Goal: Task Accomplishment & Management: Use online tool/utility

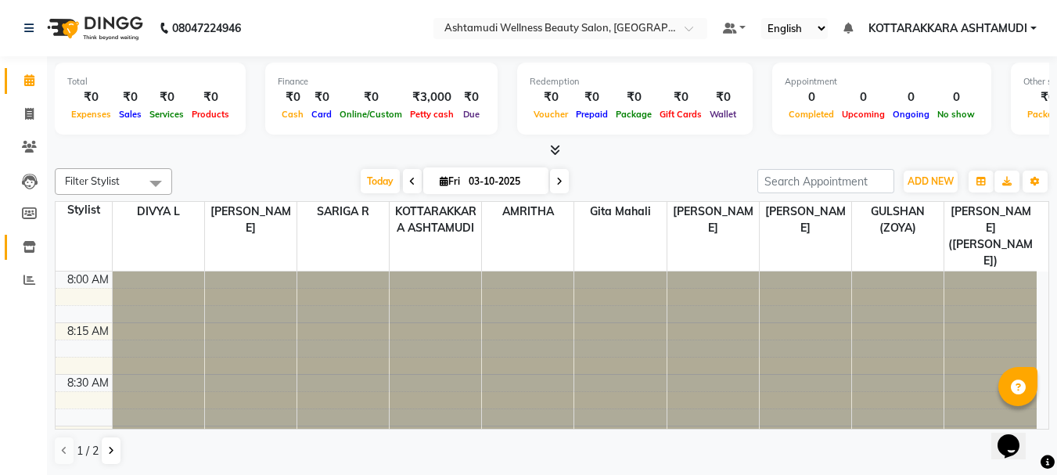
click at [28, 249] on icon at bounding box center [29, 247] width 13 height 12
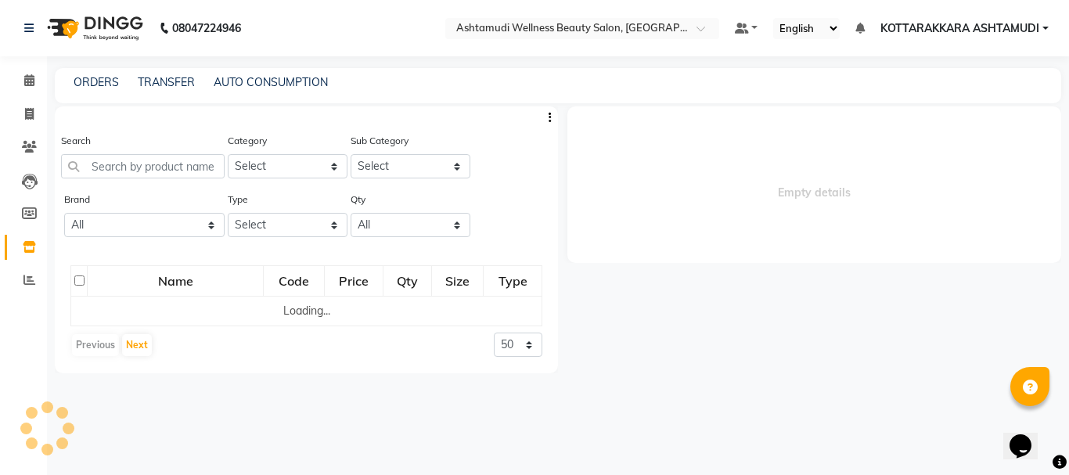
select select
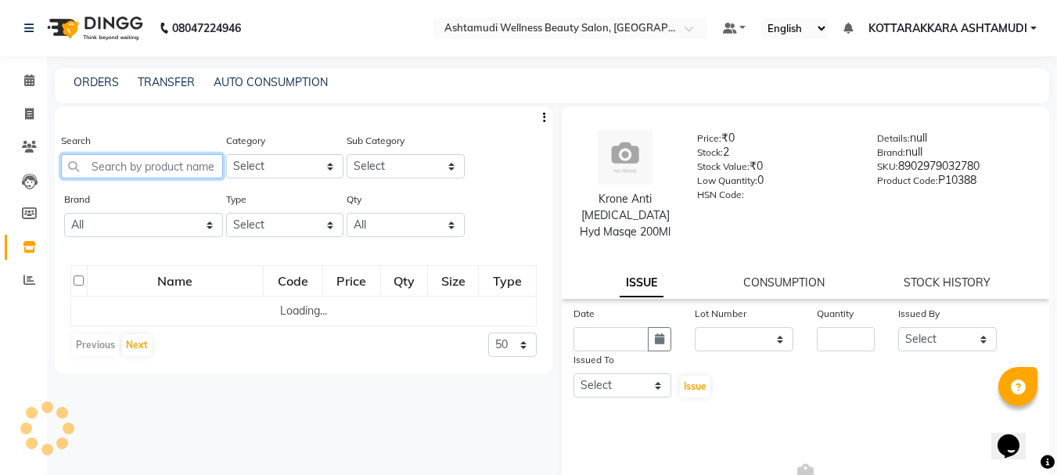
click at [171, 167] on input "text" at bounding box center [142, 166] width 162 height 24
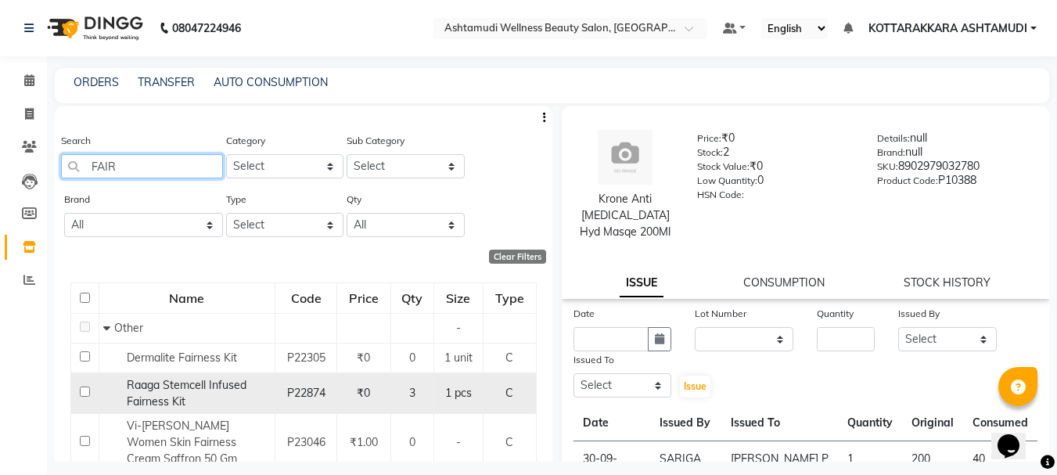
type input "FAIR"
click at [172, 397] on span "Raaga Stemcell Infused Fairness Kit" at bounding box center [187, 393] width 120 height 31
select select
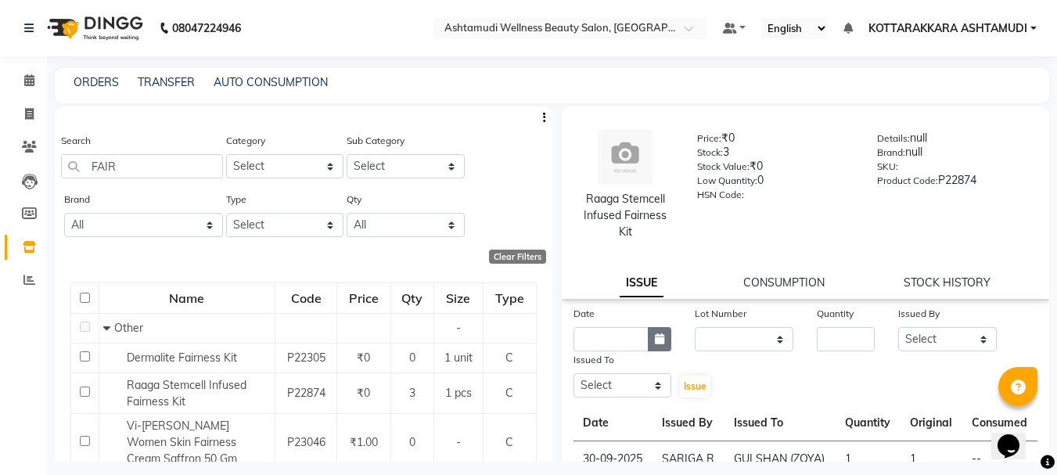
click at [656, 342] on icon "button" at bounding box center [659, 338] width 9 height 11
select select "10"
select select "2025"
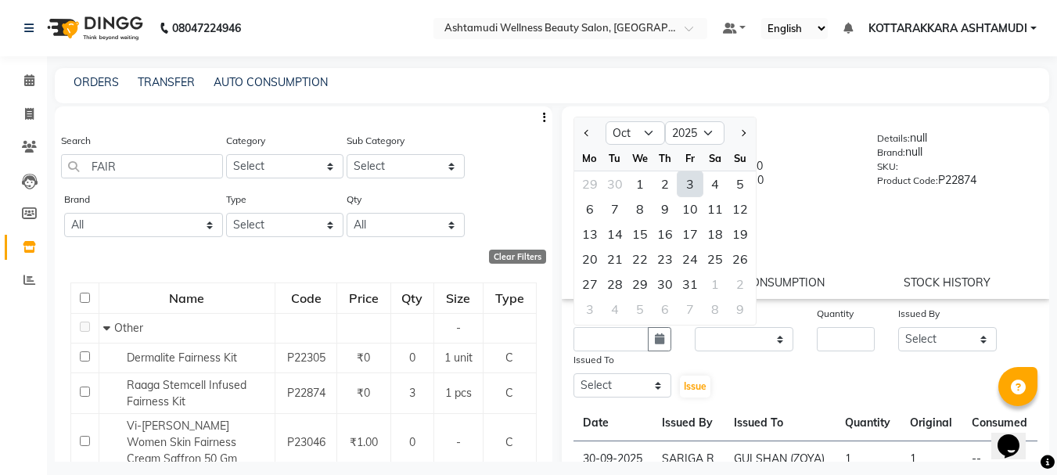
click at [692, 184] on div "3" at bounding box center [690, 183] width 25 height 25
type input "03-10-2025"
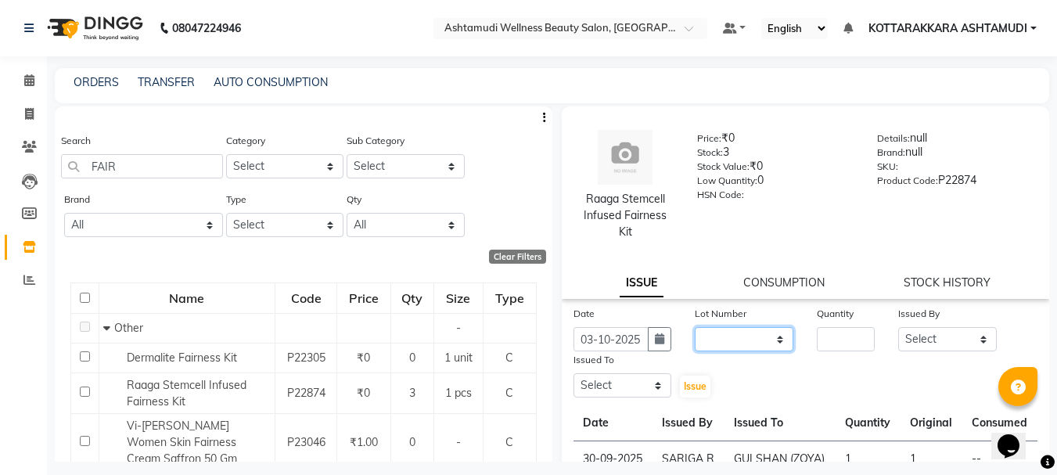
click at [751, 333] on select "None" at bounding box center [744, 339] width 99 height 24
select select "0: null"
click at [695, 327] on select "None" at bounding box center [744, 339] width 99 height 24
click at [832, 343] on input "number" at bounding box center [846, 339] width 58 height 24
type input "1"
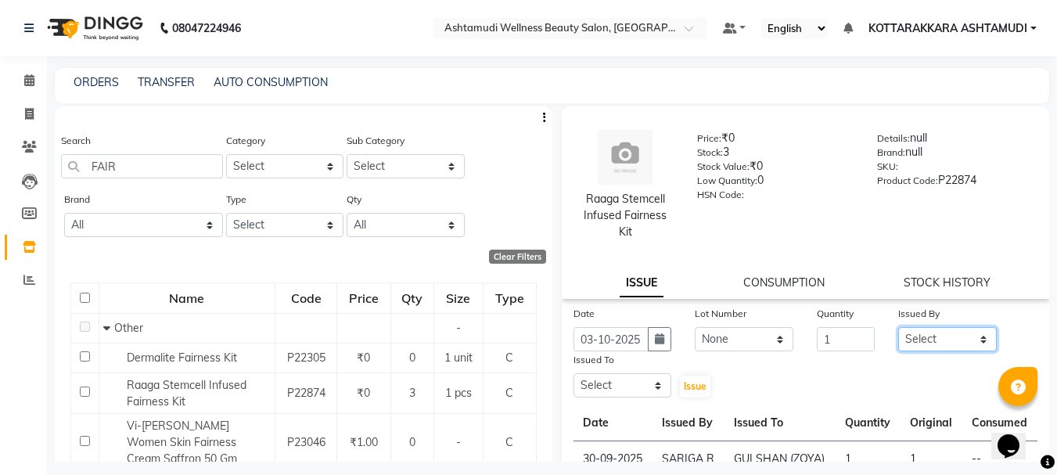
drag, startPoint x: 940, startPoint y: 343, endPoint x: 920, endPoint y: 327, distance: 25.7
click at [940, 343] on select "Select AMRITHA DIVYA L [PERSON_NAME] ([PERSON_NAME]) [PERSON_NAME] ASHTAMUDI [P…" at bounding box center [947, 339] width 99 height 24
select select "27423"
click at [898, 327] on select "Select AMRITHA DIVYA L [PERSON_NAME] ([PERSON_NAME]) [PERSON_NAME] ASHTAMUDI [P…" at bounding box center [947, 339] width 99 height 24
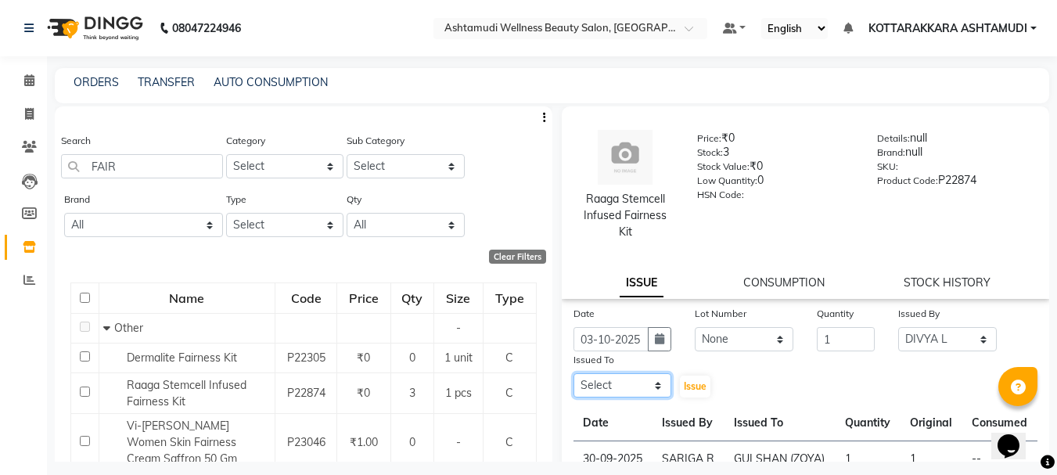
click at [619, 378] on select "Select AMRITHA DIVYA L [PERSON_NAME] ([PERSON_NAME]) [PERSON_NAME] ASHTAMUDI [P…" at bounding box center [622, 385] width 99 height 24
select select "91125"
click at [573, 373] on select "Select AMRITHA DIVYA L [PERSON_NAME] ([PERSON_NAME]) [PERSON_NAME] ASHTAMUDI [P…" at bounding box center [622, 385] width 99 height 24
click at [697, 389] on span "Issue" at bounding box center [695, 386] width 23 height 12
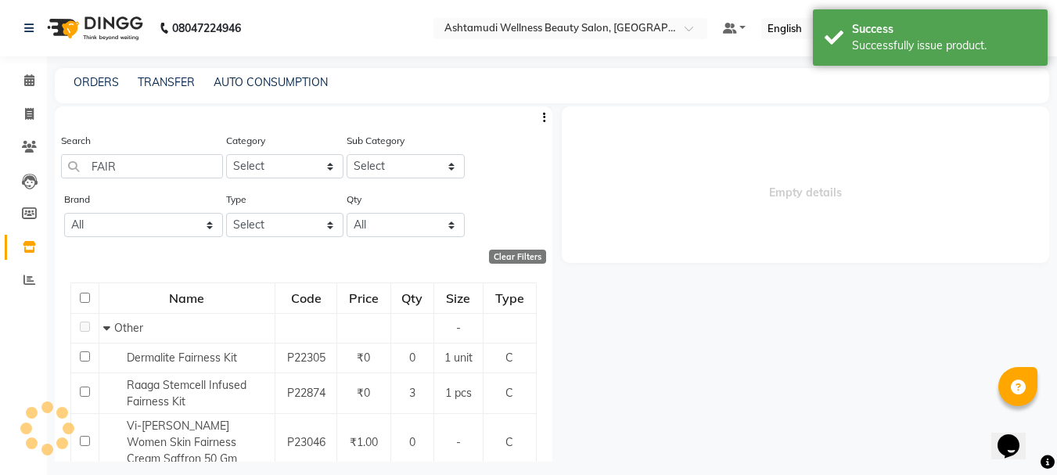
select select
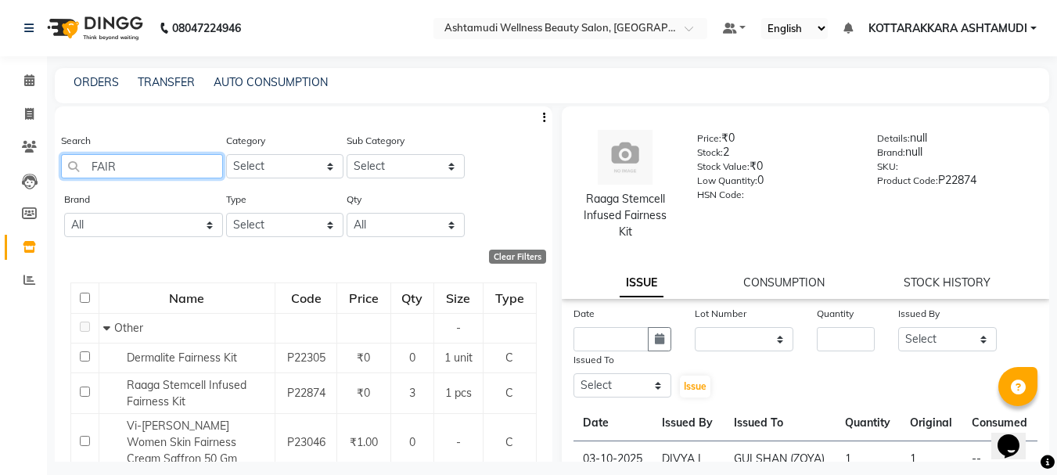
click at [168, 167] on input "FAIR" at bounding box center [142, 166] width 162 height 24
type input "F"
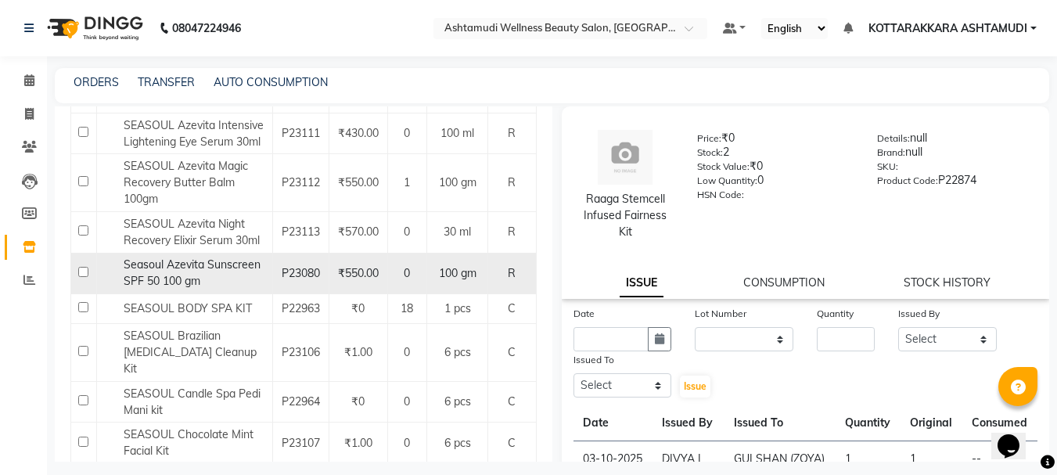
scroll to position [469, 0]
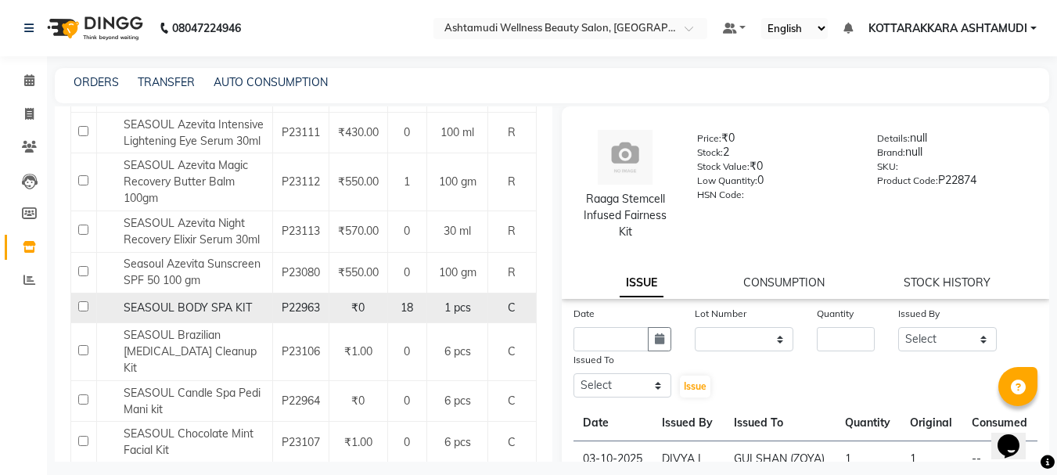
type input "SEASO"
click at [170, 309] on span "SEASOUL BODY SPA KIT" at bounding box center [188, 307] width 128 height 14
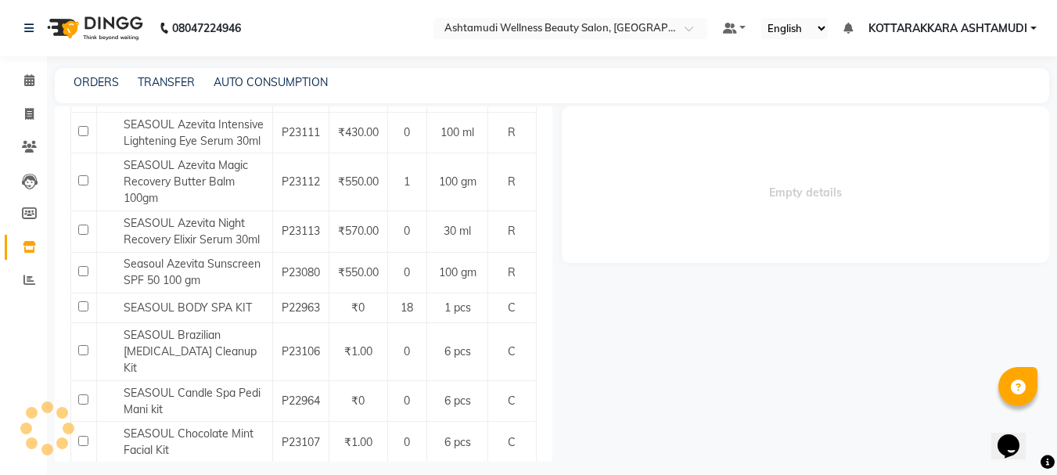
select select
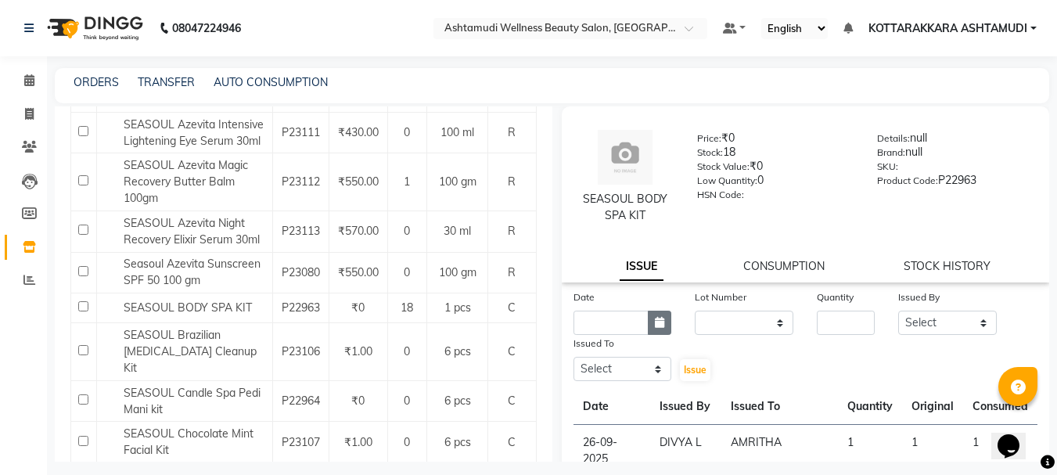
click at [661, 325] on icon "button" at bounding box center [659, 322] width 9 height 11
select select "10"
select select "2025"
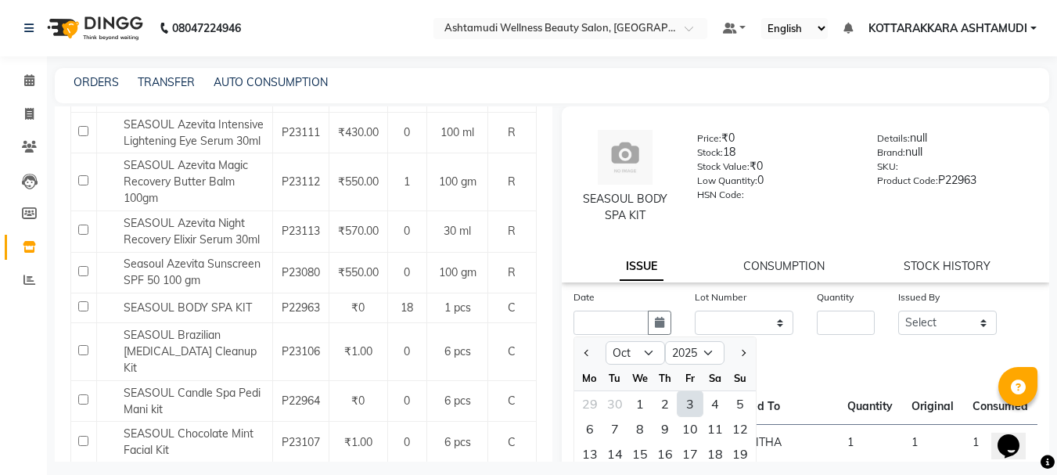
click at [694, 408] on div "3" at bounding box center [690, 403] width 25 height 25
type input "03-10-2025"
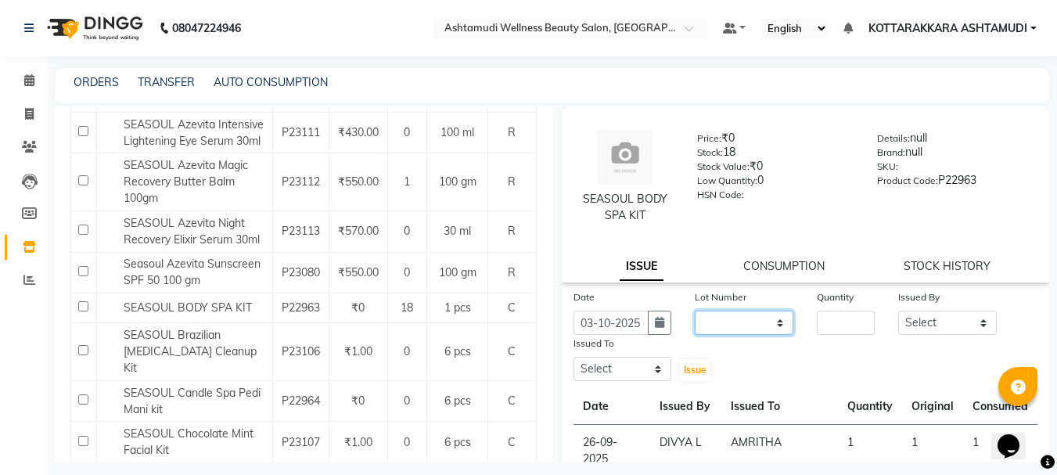
click at [755, 325] on select "None" at bounding box center [744, 323] width 99 height 24
select select "0: null"
click at [695, 311] on select "None" at bounding box center [744, 323] width 99 height 24
click at [847, 318] on input "number" at bounding box center [846, 323] width 58 height 24
type input "1"
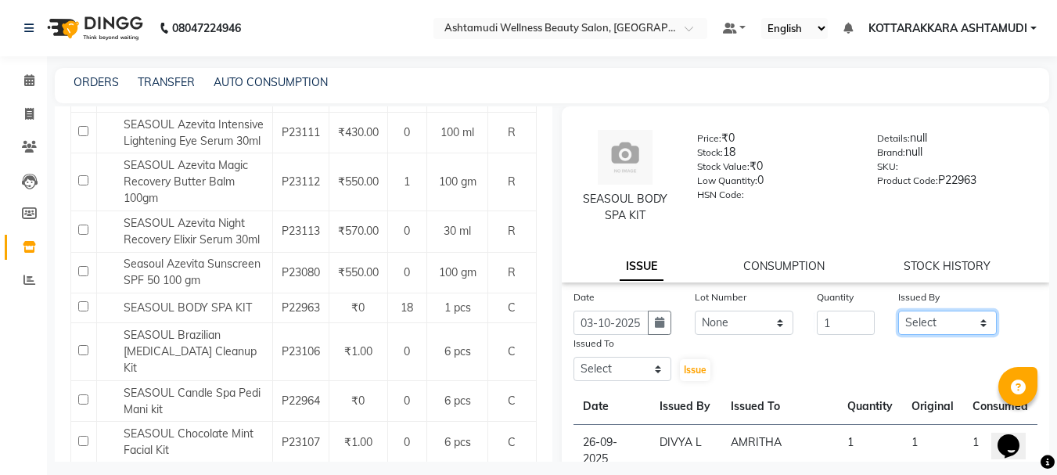
click at [958, 317] on select "Select AMRITHA DIVYA L [PERSON_NAME] ([PERSON_NAME]) [PERSON_NAME] ASHTAMUDI [P…" at bounding box center [947, 323] width 99 height 24
select select "65260"
click at [898, 311] on select "Select AMRITHA DIVYA L [PERSON_NAME] ([PERSON_NAME]) [PERSON_NAME] ASHTAMUDI [P…" at bounding box center [947, 323] width 99 height 24
click at [620, 369] on select "Select AMRITHA DIVYA L [PERSON_NAME] ([PERSON_NAME]) [PERSON_NAME] ASHTAMUDI [P…" at bounding box center [622, 369] width 99 height 24
select select "27465"
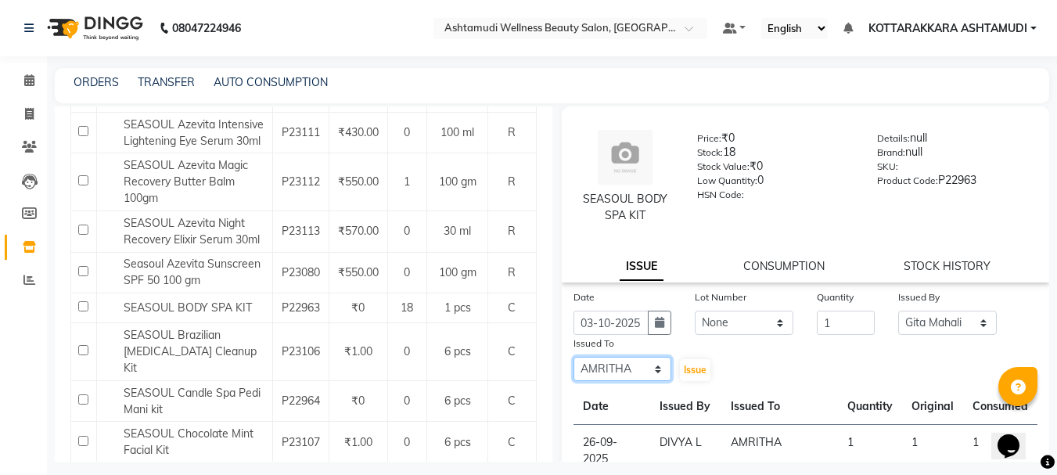
click at [573, 357] on select "Select AMRITHA DIVYA L [PERSON_NAME] ([PERSON_NAME]) [PERSON_NAME] ASHTAMUDI [P…" at bounding box center [622, 369] width 99 height 24
click at [702, 373] on span "Issue" at bounding box center [695, 370] width 23 height 12
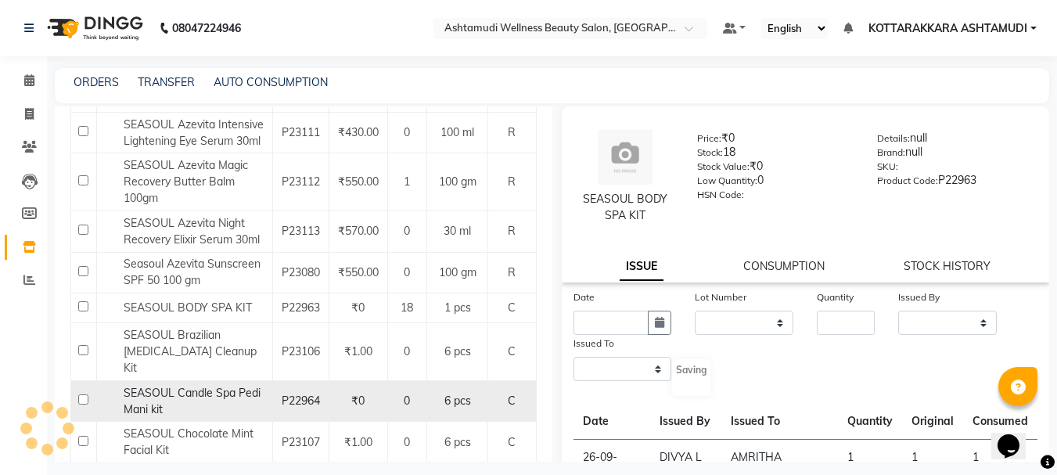
select select
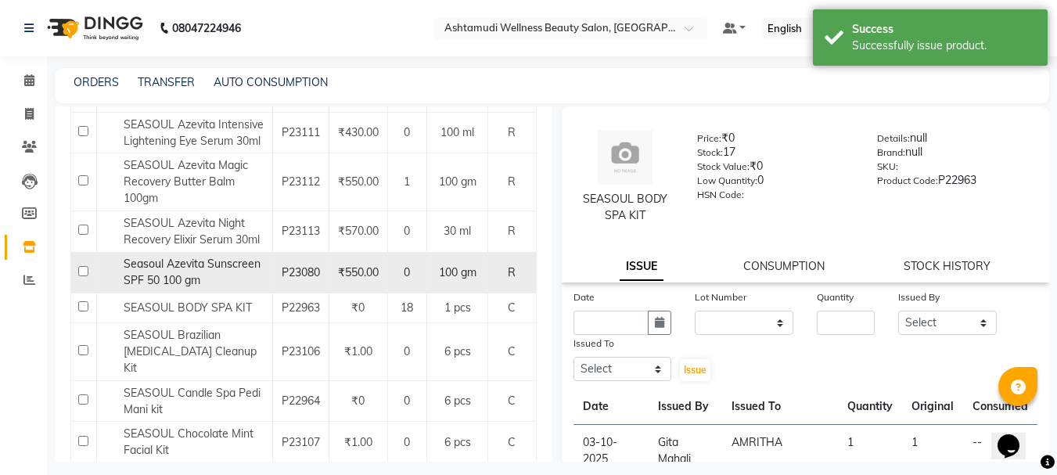
scroll to position [0, 0]
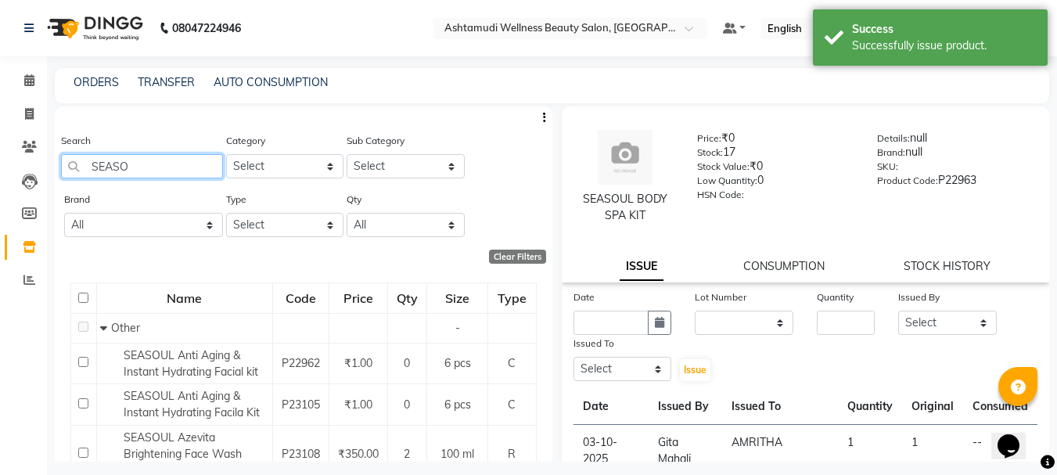
click at [138, 167] on input "SEASO" at bounding box center [142, 166] width 162 height 24
type input "S"
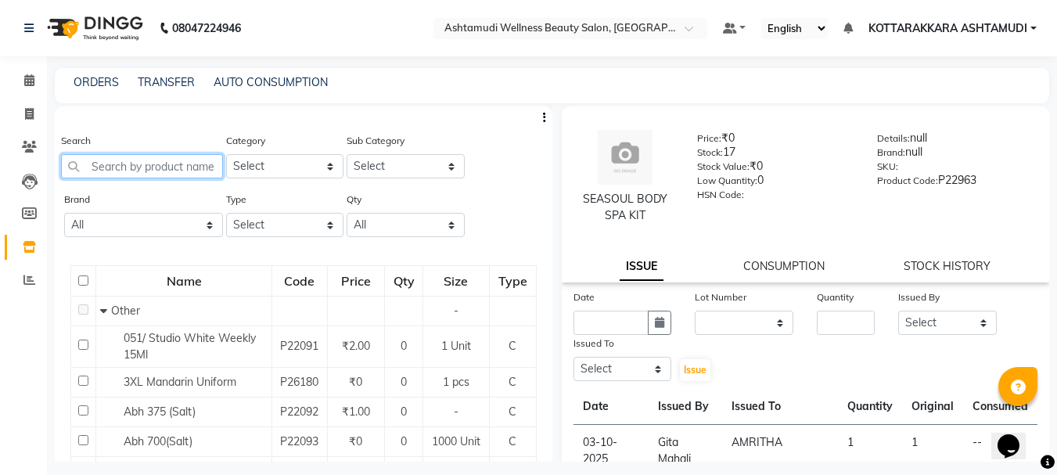
click at [154, 167] on input "text" at bounding box center [142, 166] width 162 height 24
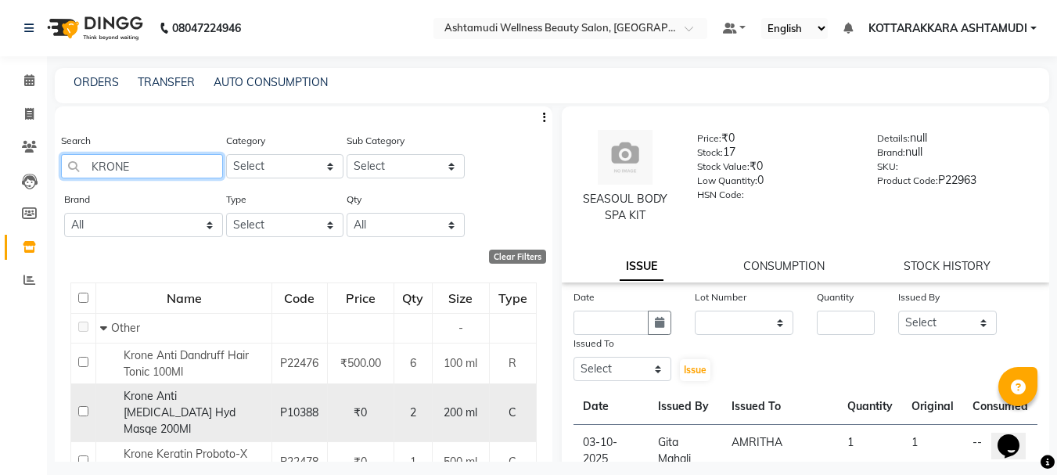
type input "KRONE"
click at [191, 396] on span "Krone Anti [MEDICAL_DATA] Hyd Masqe 200Ml" at bounding box center [180, 412] width 112 height 47
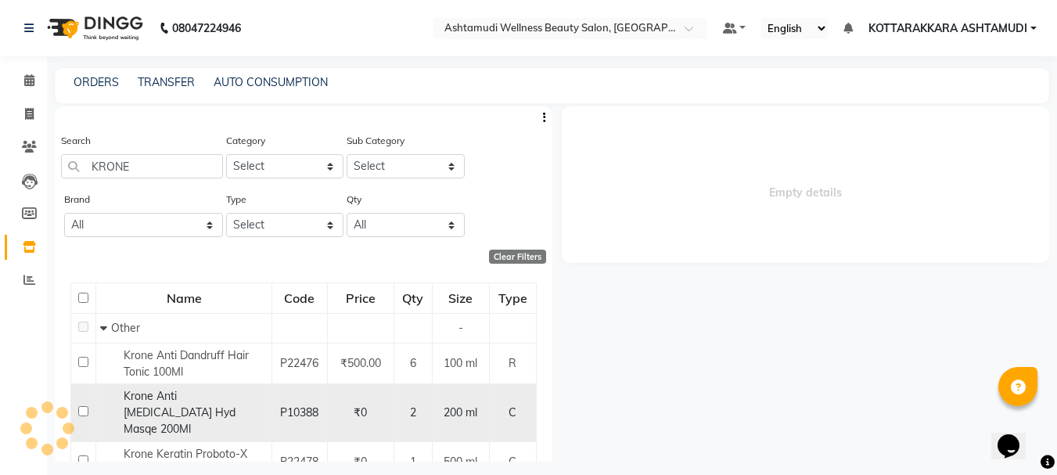
select select
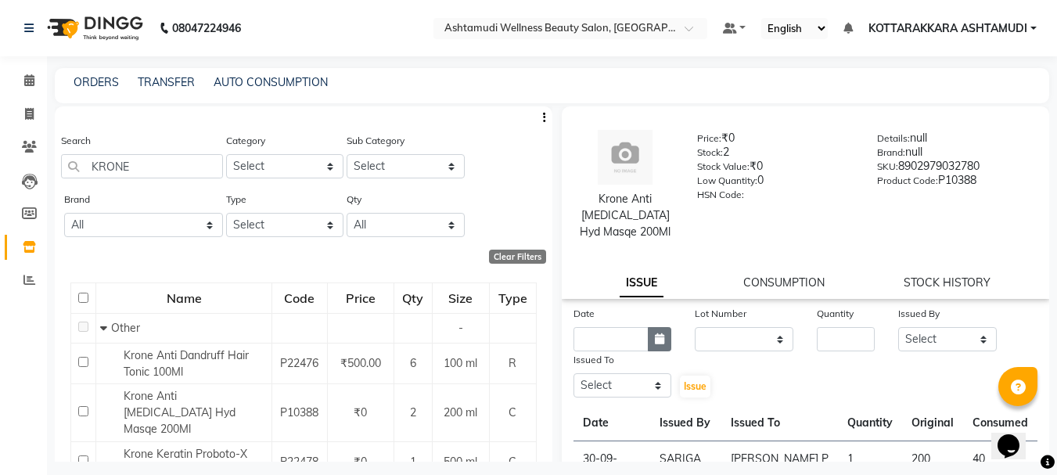
click at [655, 340] on icon "button" at bounding box center [659, 338] width 9 height 11
select select "10"
select select "2025"
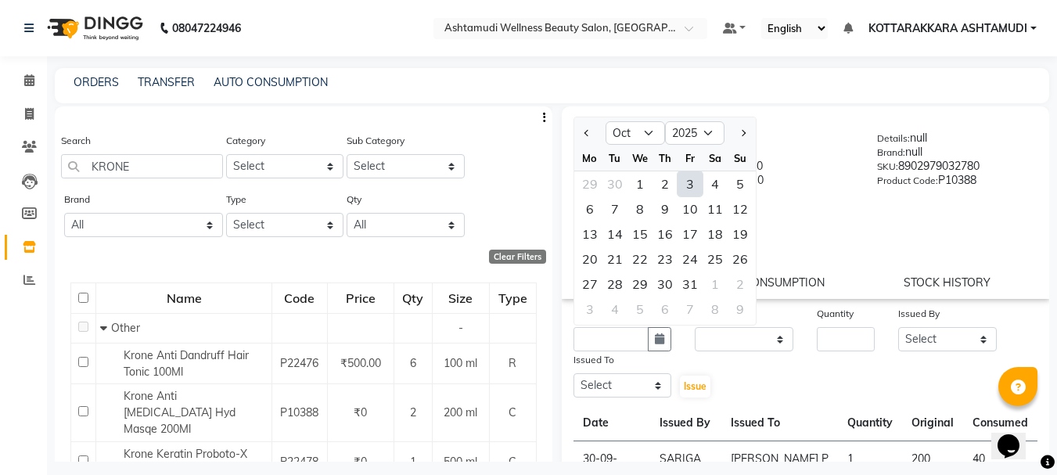
click at [690, 182] on div "3" at bounding box center [690, 183] width 25 height 25
type input "03-10-2025"
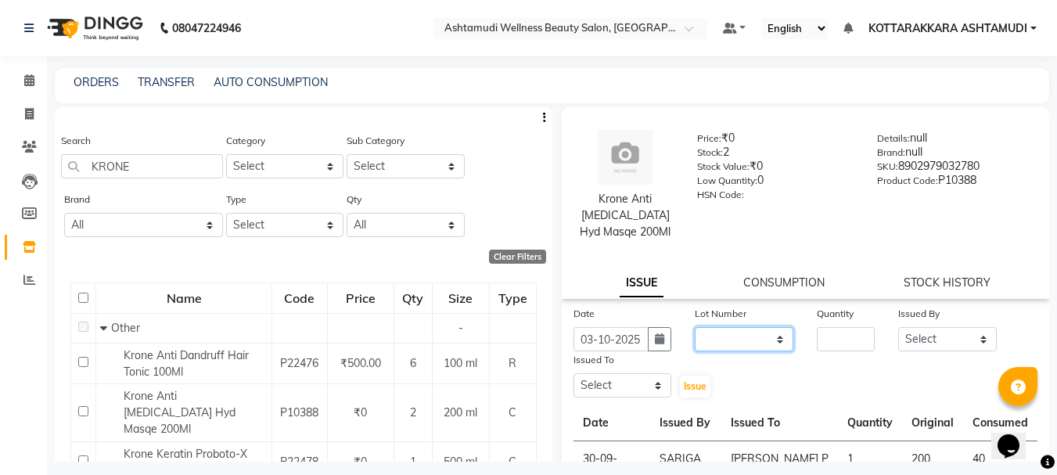
click at [753, 332] on select "None" at bounding box center [744, 339] width 99 height 24
select select "0: null"
click at [695, 327] on select "None" at bounding box center [744, 339] width 99 height 24
click at [836, 337] on input "number" at bounding box center [846, 339] width 58 height 24
type input "1"
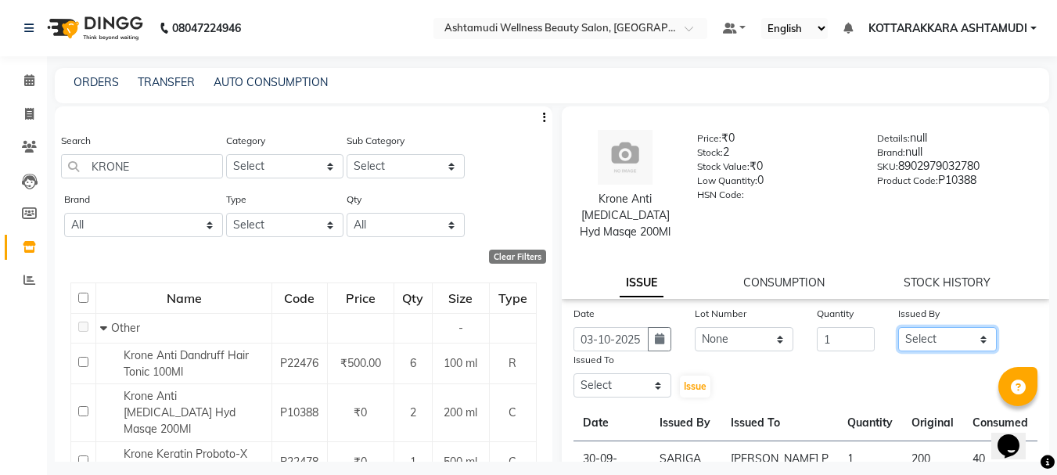
drag, startPoint x: 936, startPoint y: 340, endPoint x: 936, endPoint y: 327, distance: 13.3
click at [936, 340] on select "Select AMRITHA DIVYA L [PERSON_NAME] ([PERSON_NAME]) [PERSON_NAME] ASHTAMUDI [P…" at bounding box center [947, 339] width 99 height 24
select select "27423"
click at [898, 327] on select "Select AMRITHA DIVYA L [PERSON_NAME] ([PERSON_NAME]) [PERSON_NAME] ASHTAMUDI [P…" at bounding box center [947, 339] width 99 height 24
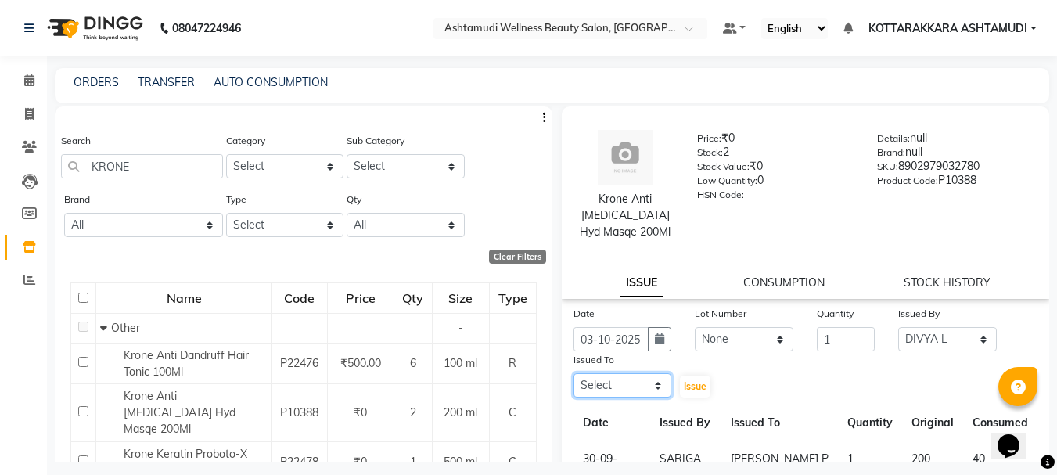
click at [578, 388] on select "Select AMRITHA DIVYA L [PERSON_NAME] ([PERSON_NAME]) [PERSON_NAME] ASHTAMUDI [P…" at bounding box center [622, 385] width 99 height 24
select select "91125"
click at [573, 373] on select "Select AMRITHA DIVYA L [PERSON_NAME] ([PERSON_NAME]) [PERSON_NAME] ASHTAMUDI [P…" at bounding box center [622, 385] width 99 height 24
click at [687, 391] on span "Issue" at bounding box center [695, 386] width 23 height 12
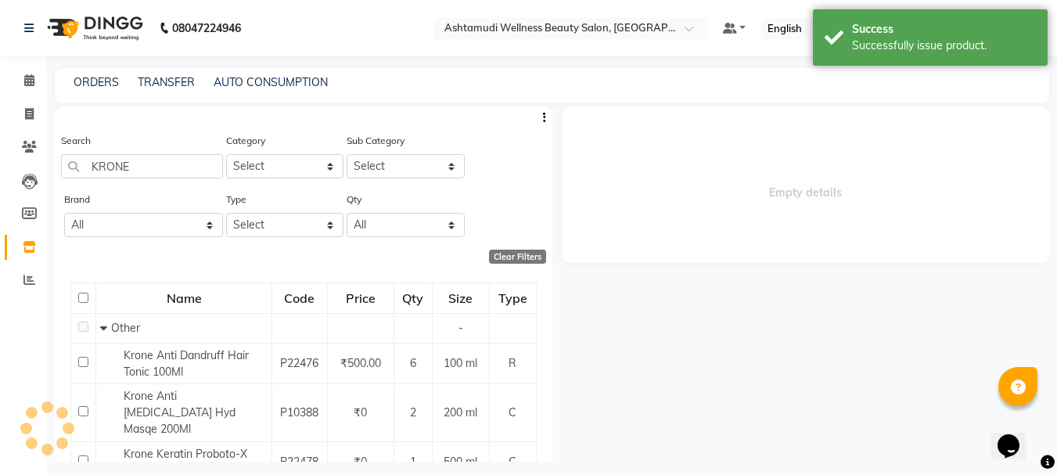
select select
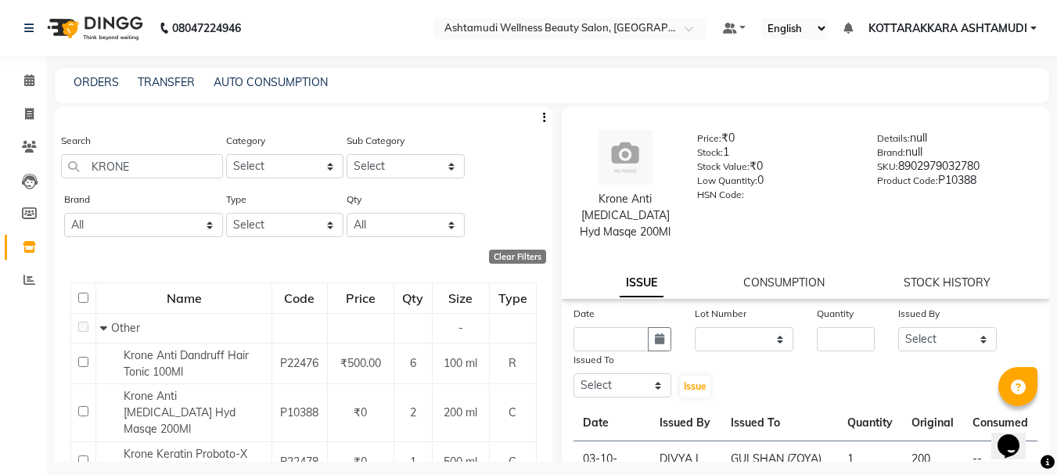
scroll to position [78, 0]
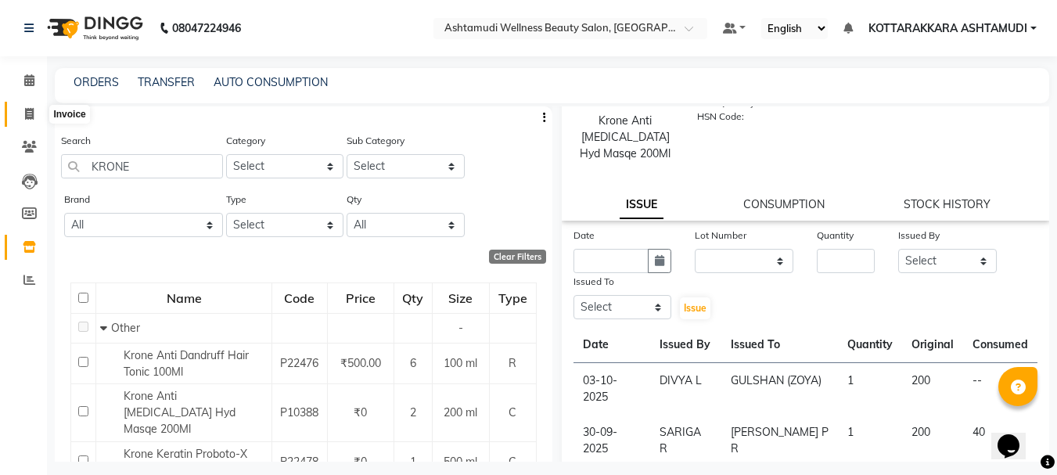
click at [31, 121] on span at bounding box center [29, 115] width 27 height 18
select select "service"
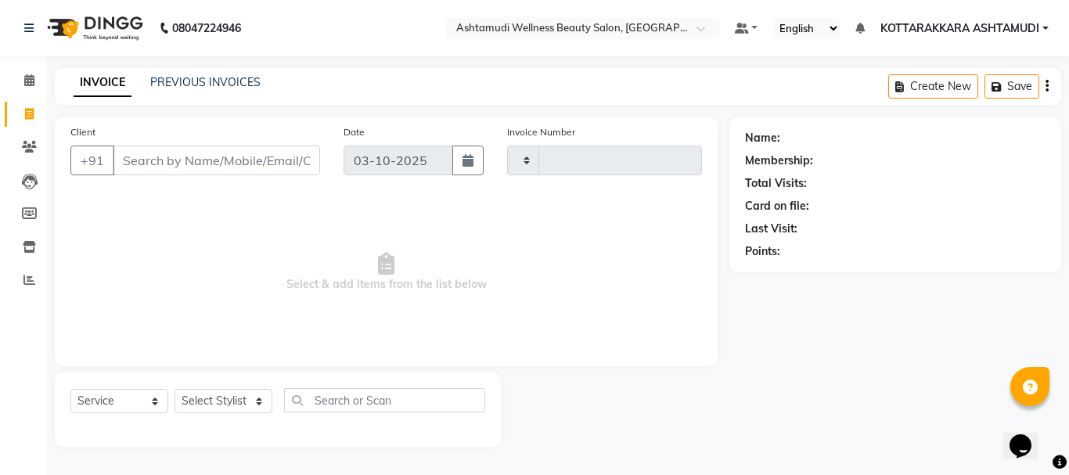
type input "3653"
select select "4664"
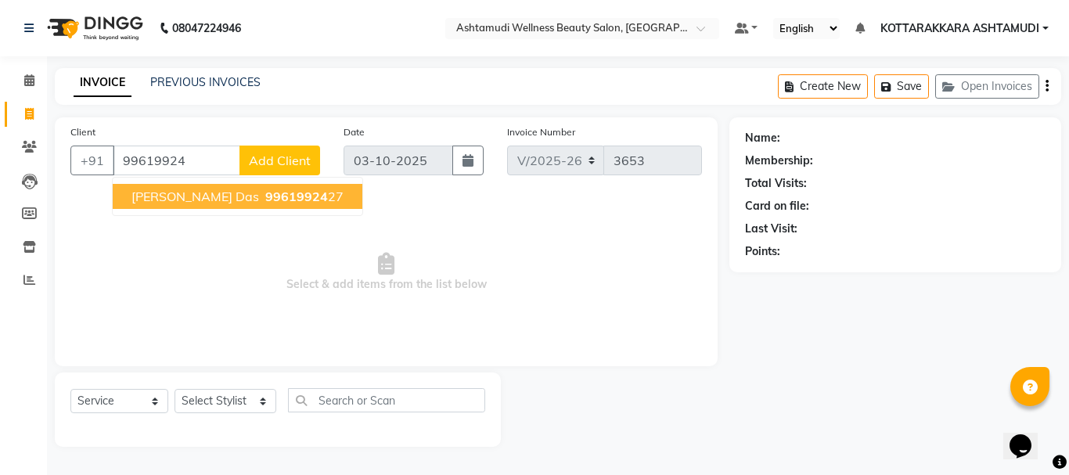
click at [272, 197] on span "99619924" at bounding box center [296, 197] width 63 height 16
type input "9961992427"
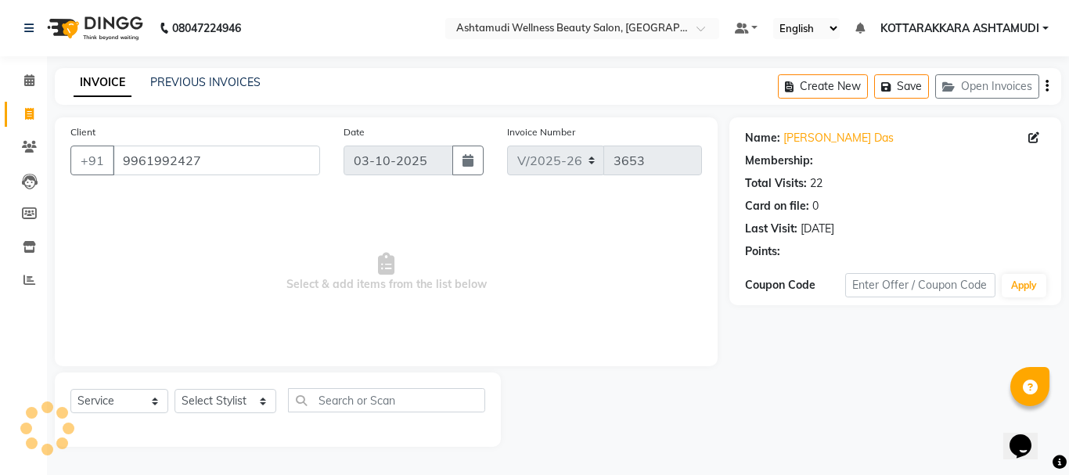
select select "2: Object"
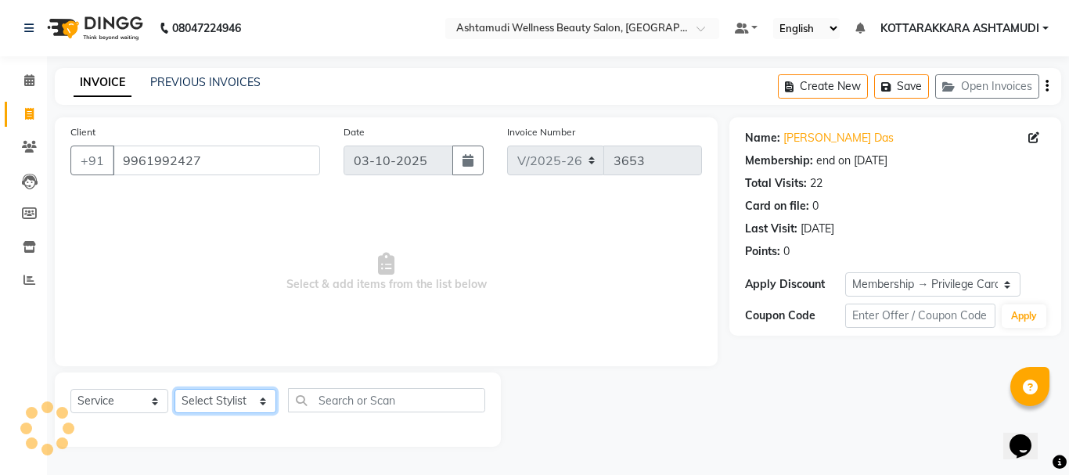
click at [175, 390] on select "Select Stylist AMRITHA DIVYA L [PERSON_NAME] ([PERSON_NAME]) [PERSON_NAME] KOTT…" at bounding box center [225, 401] width 102 height 24
select select "27465"
click at [174, 389] on select "Select Stylist AMRITHA DIVYA L [PERSON_NAME] ([PERSON_NAME]) [PERSON_NAME] KOTT…" at bounding box center [225, 401] width 102 height 24
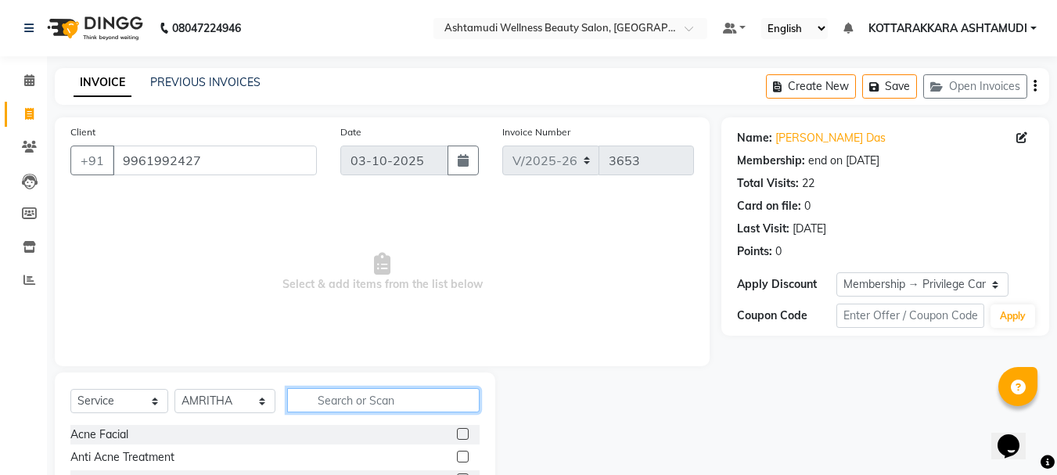
click at [369, 400] on input "text" at bounding box center [383, 400] width 193 height 24
type input "EB"
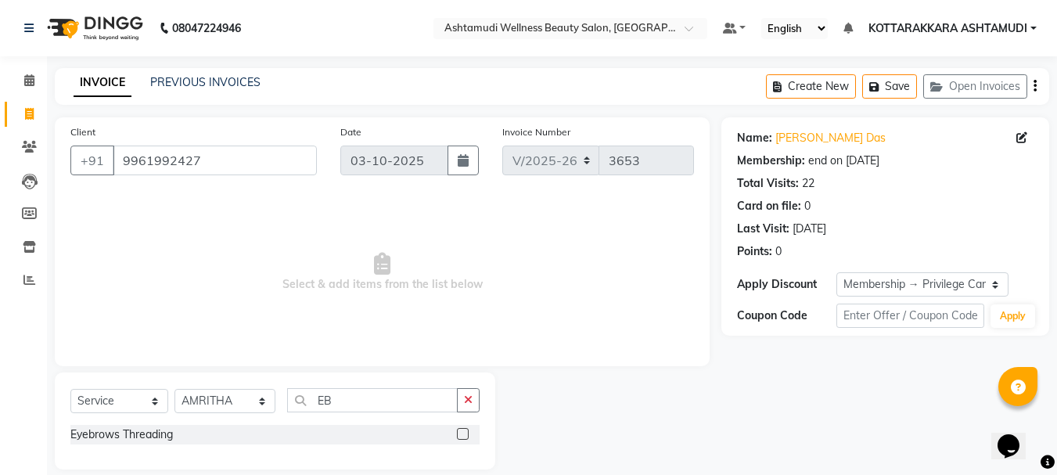
click at [465, 433] on label at bounding box center [463, 434] width 12 height 12
click at [465, 433] on input "checkbox" at bounding box center [462, 435] width 10 height 10
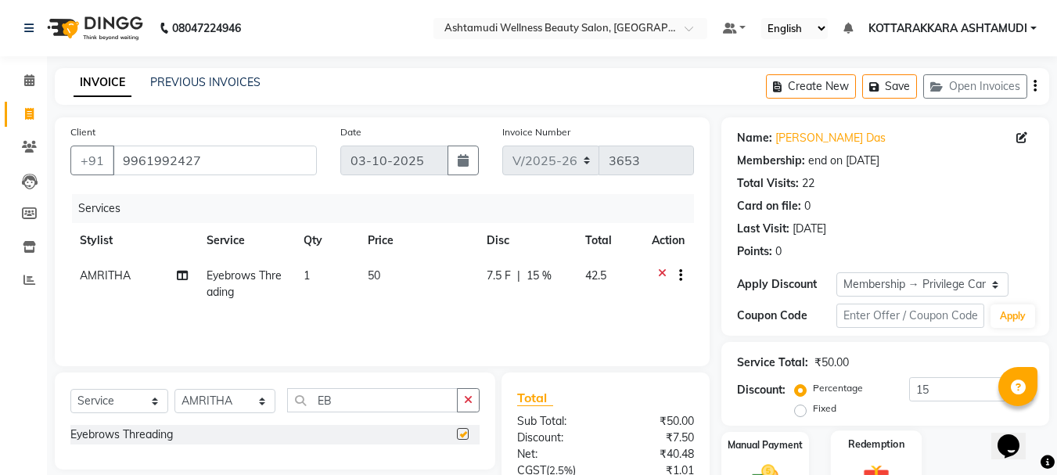
checkbox input "false"
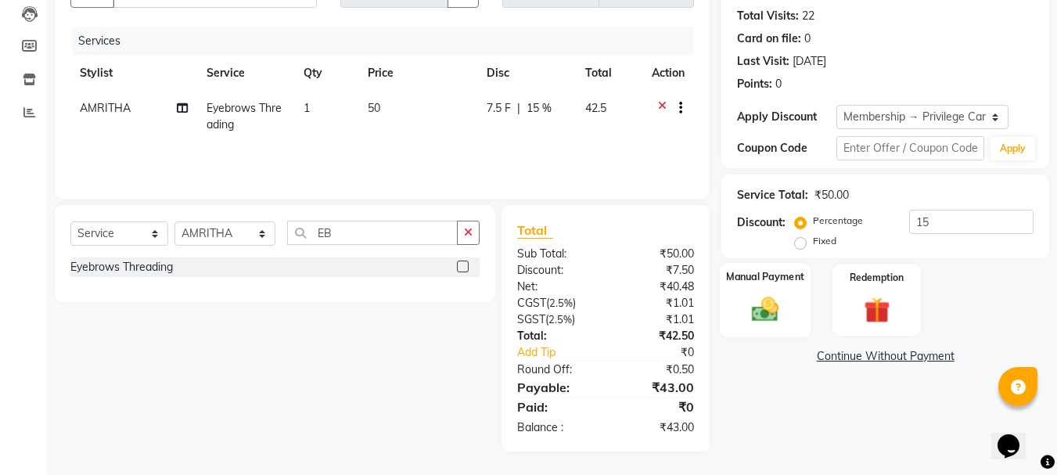
click at [767, 309] on img at bounding box center [765, 308] width 44 height 31
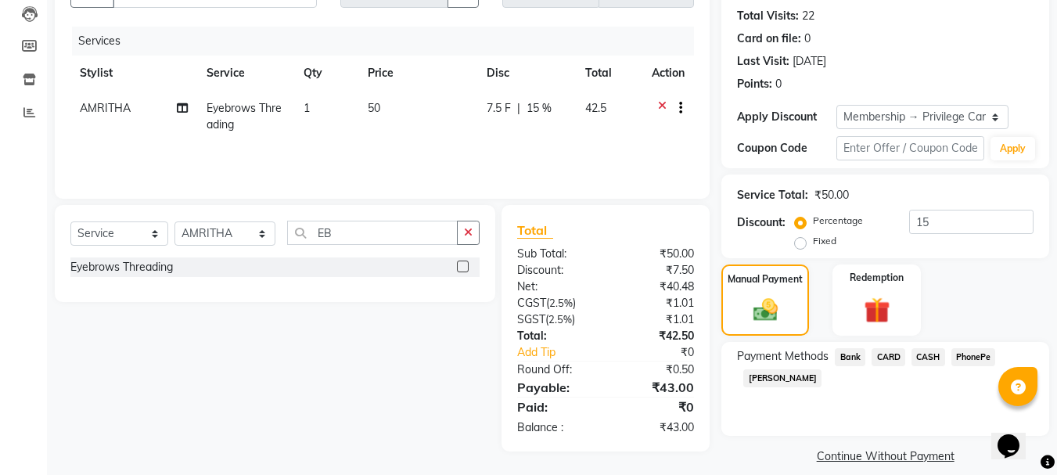
scroll to position [184, 0]
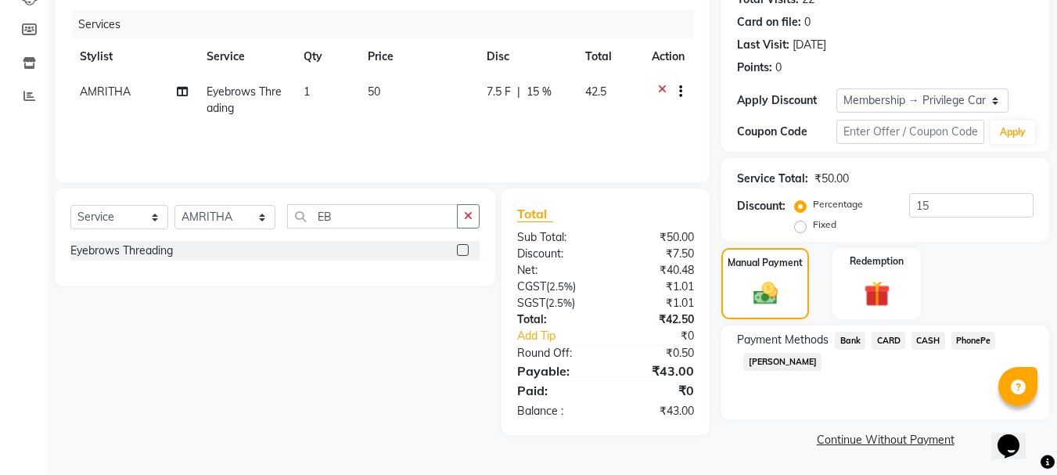
click at [976, 344] on span "PhonePe" at bounding box center [973, 341] width 45 height 18
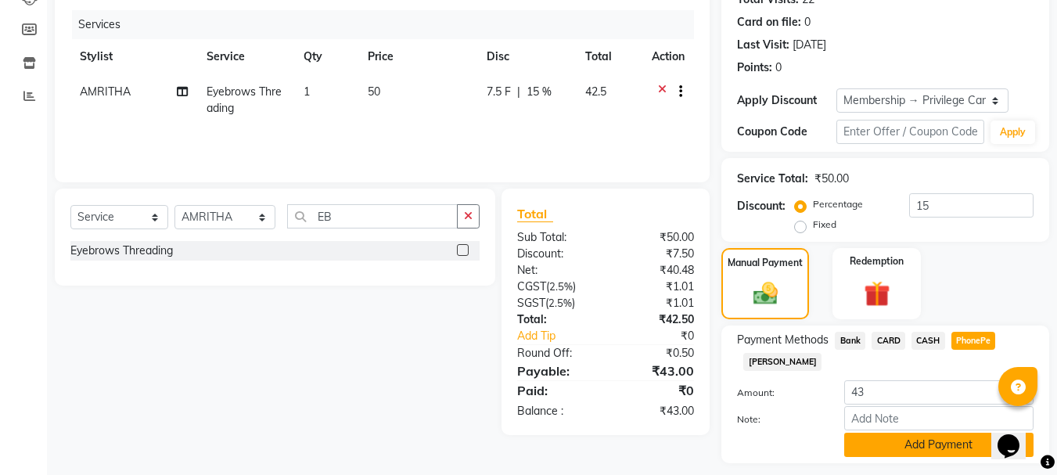
click at [882, 446] on button "Add Payment" at bounding box center [938, 445] width 189 height 24
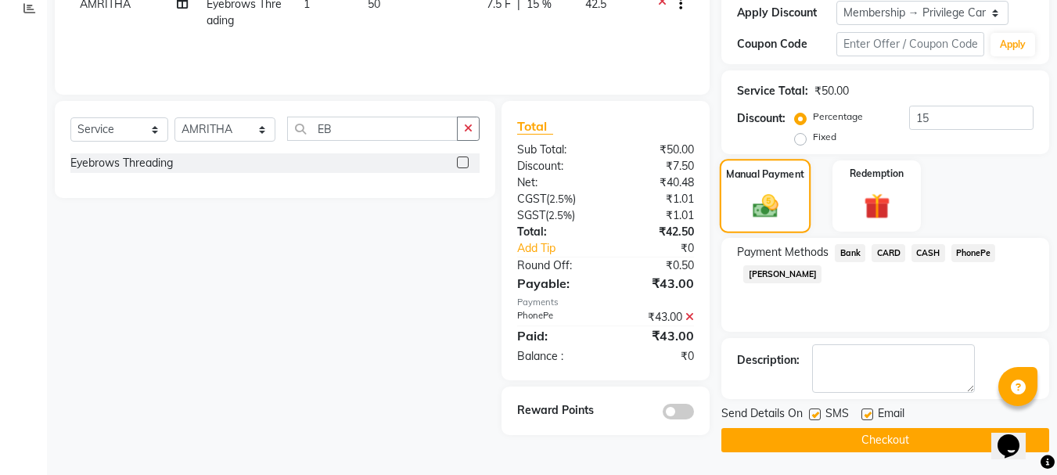
scroll to position [272, 0]
click at [888, 433] on button "Checkout" at bounding box center [885, 439] width 328 height 24
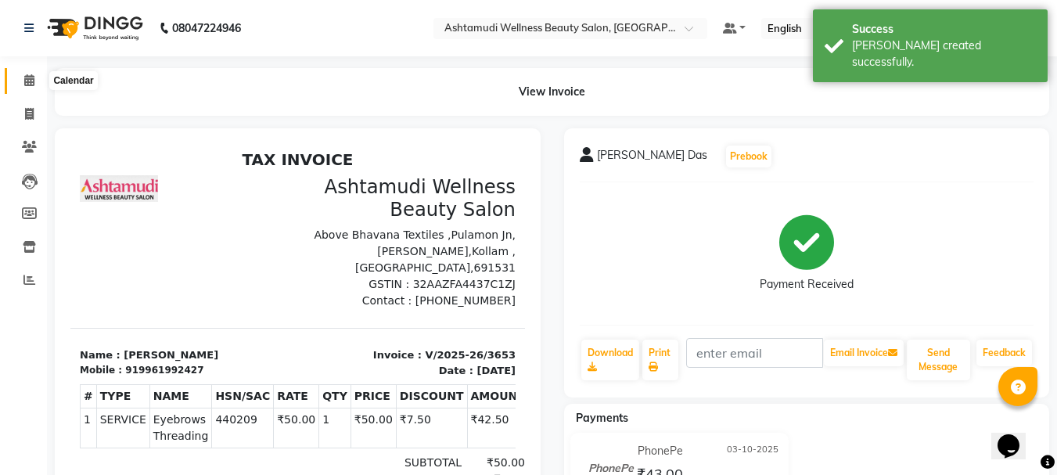
click at [28, 85] on span at bounding box center [29, 81] width 27 height 18
